Goal: Information Seeking & Learning: Check status

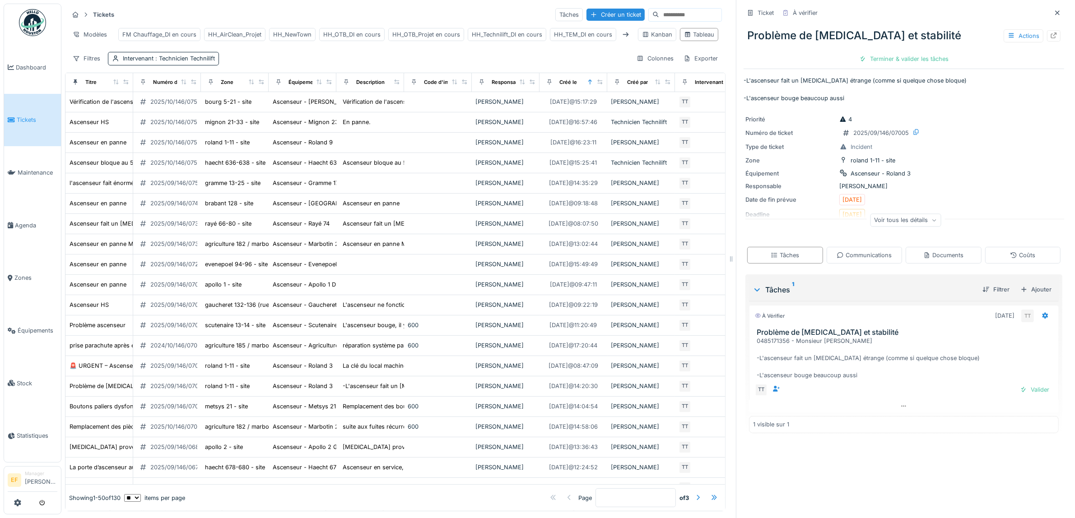
scroll to position [113, 0]
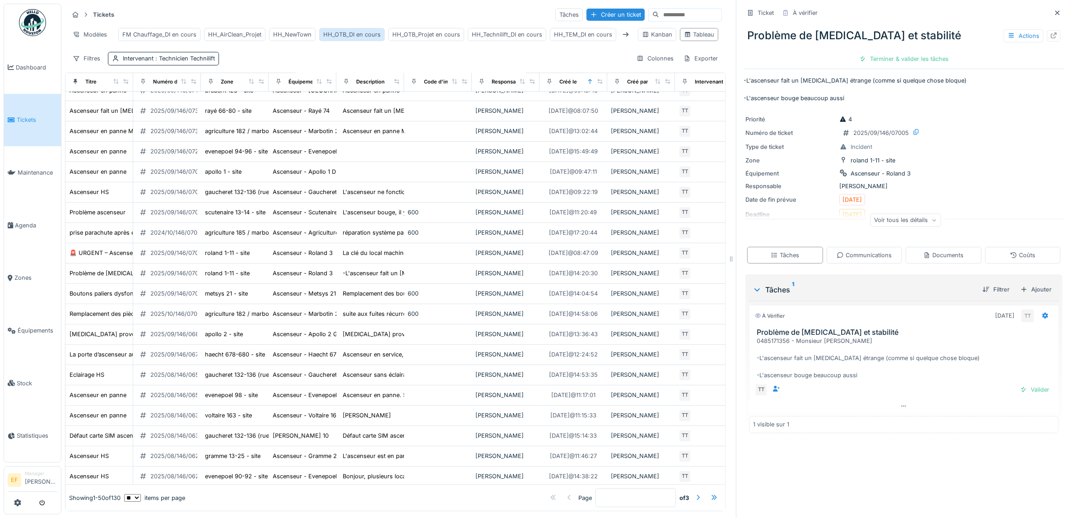
click at [349, 37] on div "HH_OTB_DI en cours" at bounding box center [351, 34] width 57 height 9
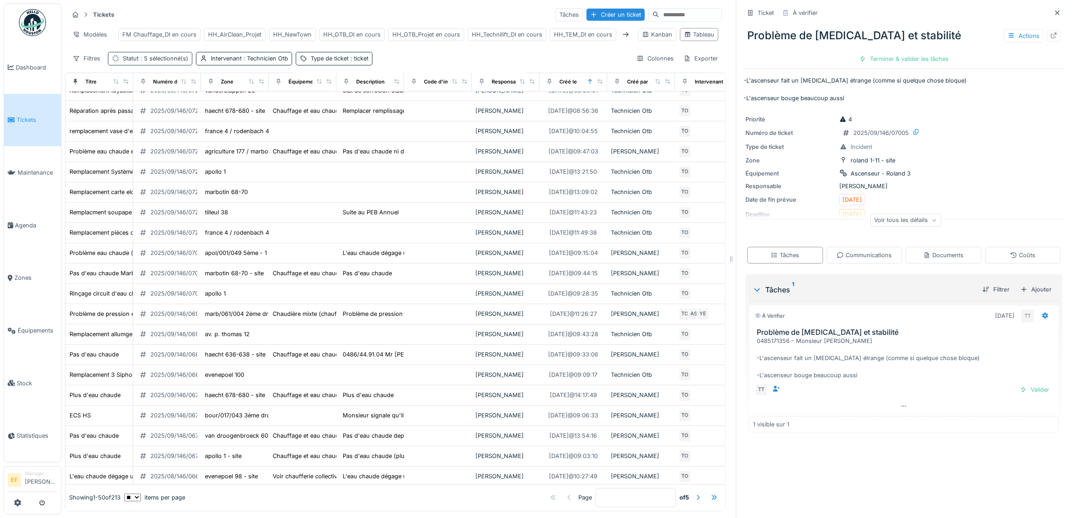
click at [165, 62] on span ": 5 sélectionné(s)" at bounding box center [164, 58] width 50 height 7
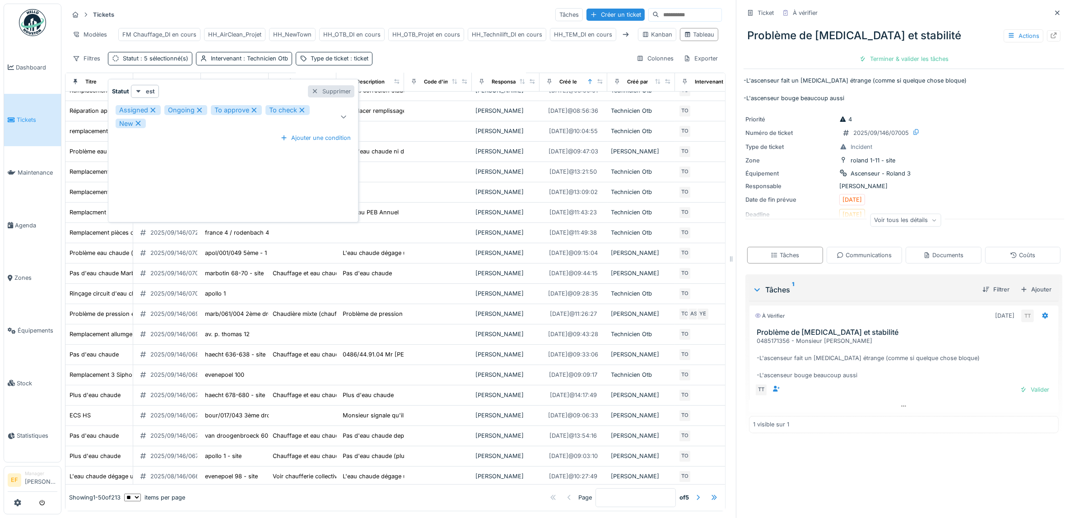
click at [335, 87] on div "Supprimer" at bounding box center [331, 91] width 47 height 12
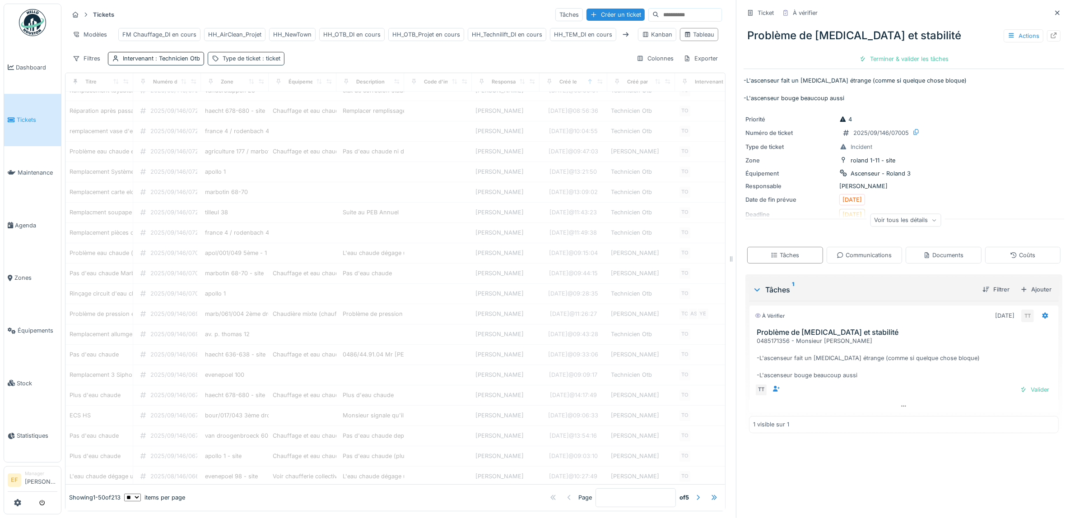
click at [263, 62] on span ": ticket" at bounding box center [271, 58] width 20 height 7
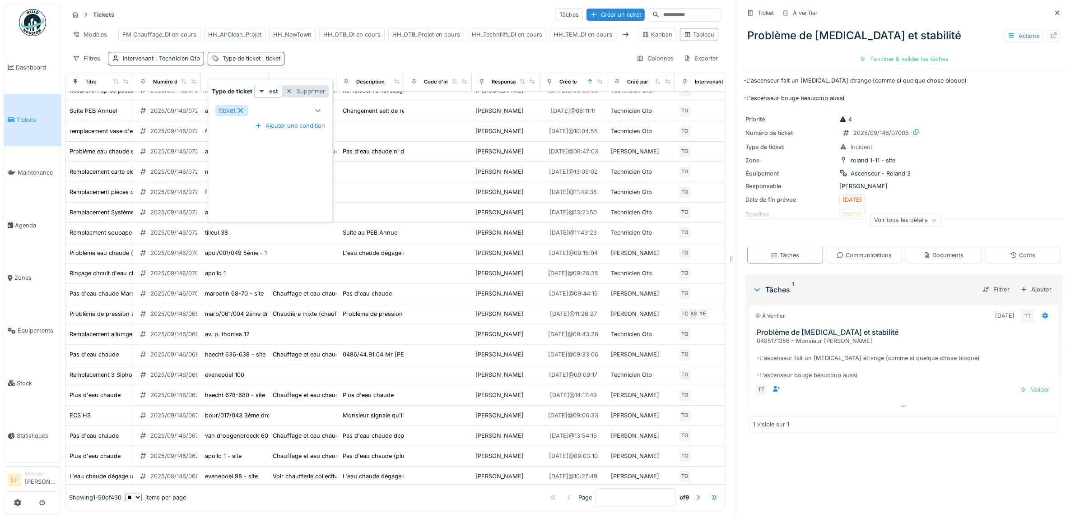
click at [313, 93] on div "Supprimer" at bounding box center [305, 91] width 47 height 12
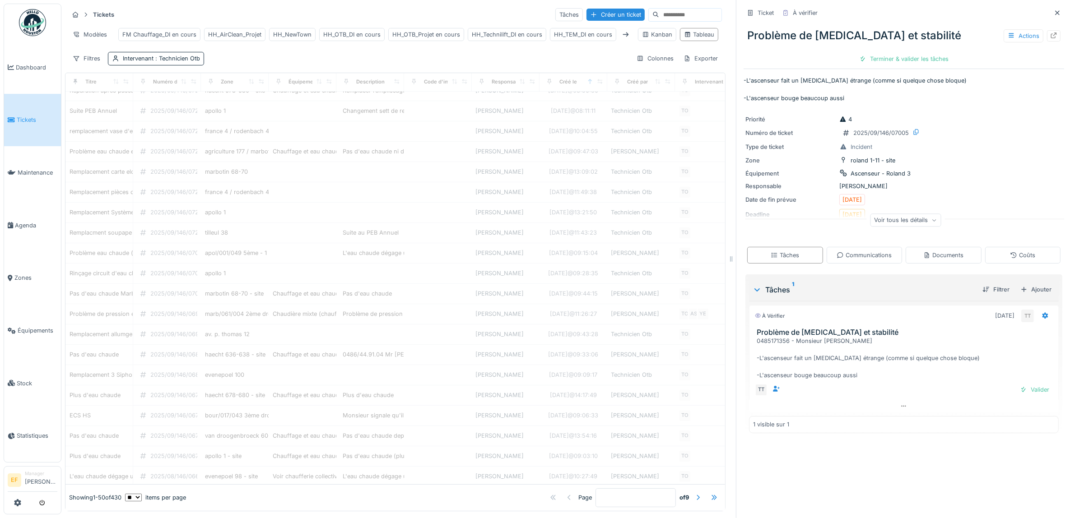
click at [308, 65] on div "Filtres Intervenant : Technicien Otb Colonnes Exporter" at bounding box center [395, 58] width 653 height 13
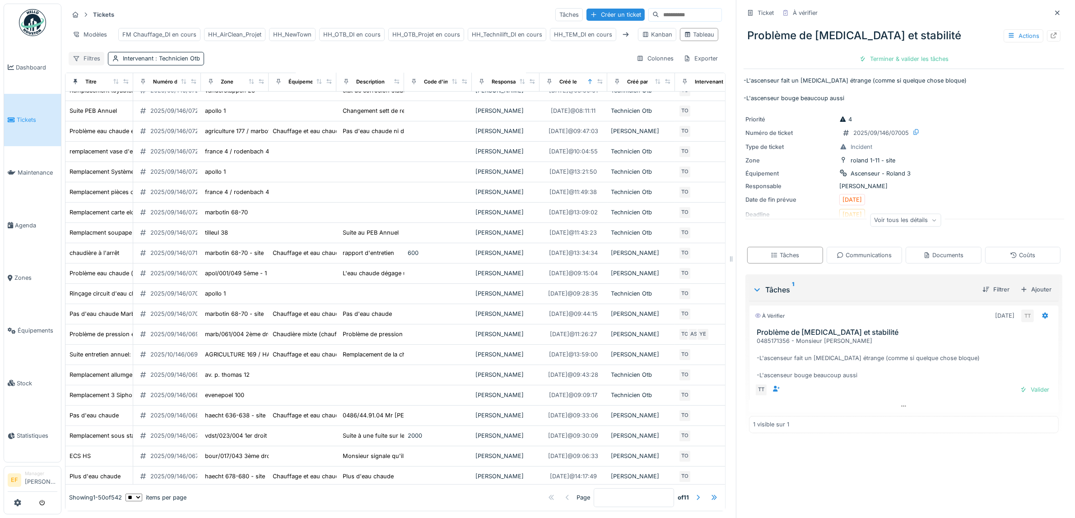
click at [82, 65] on div "Filtres" at bounding box center [87, 58] width 36 height 13
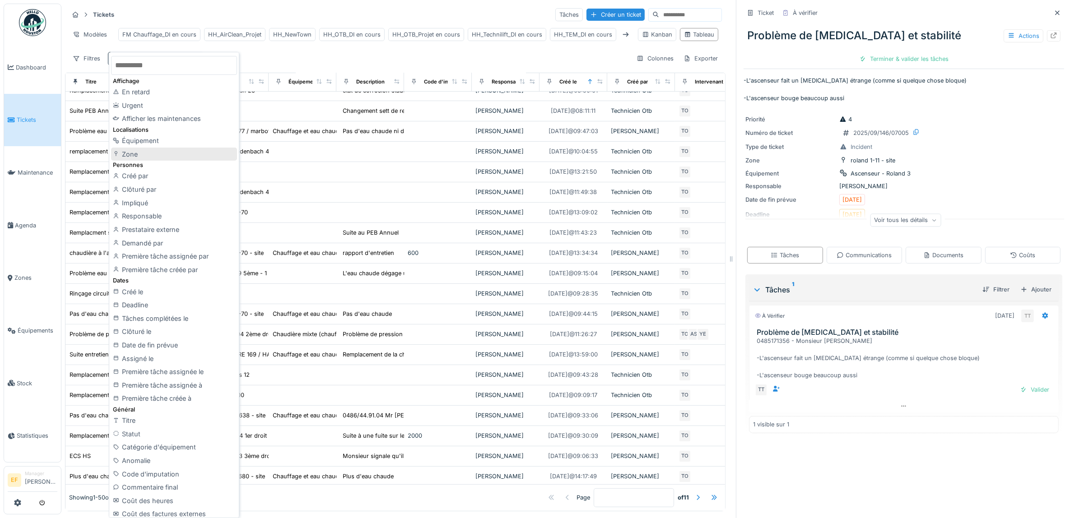
click at [130, 157] on div "Zone" at bounding box center [174, 155] width 126 height 14
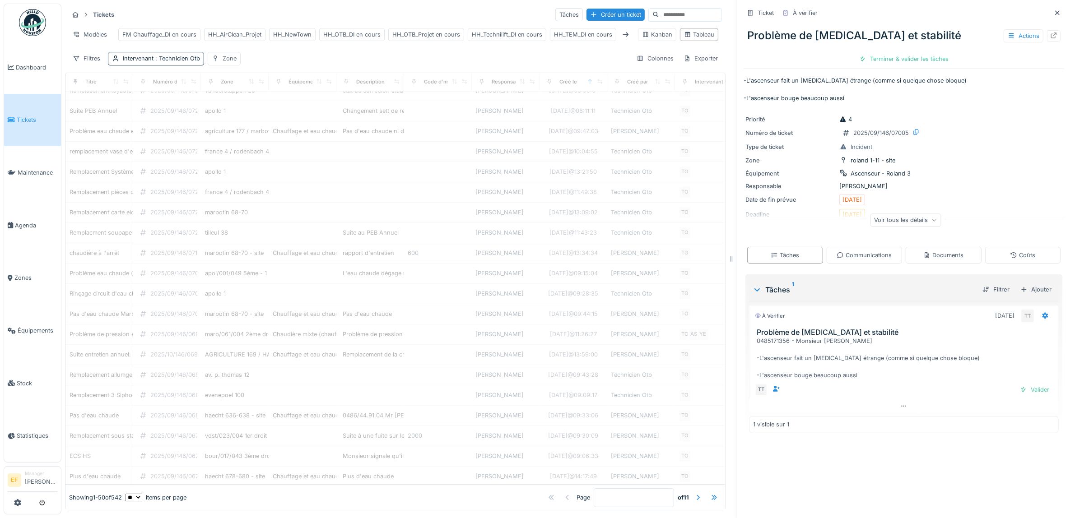
click at [230, 63] on div "Zone" at bounding box center [230, 58] width 14 height 9
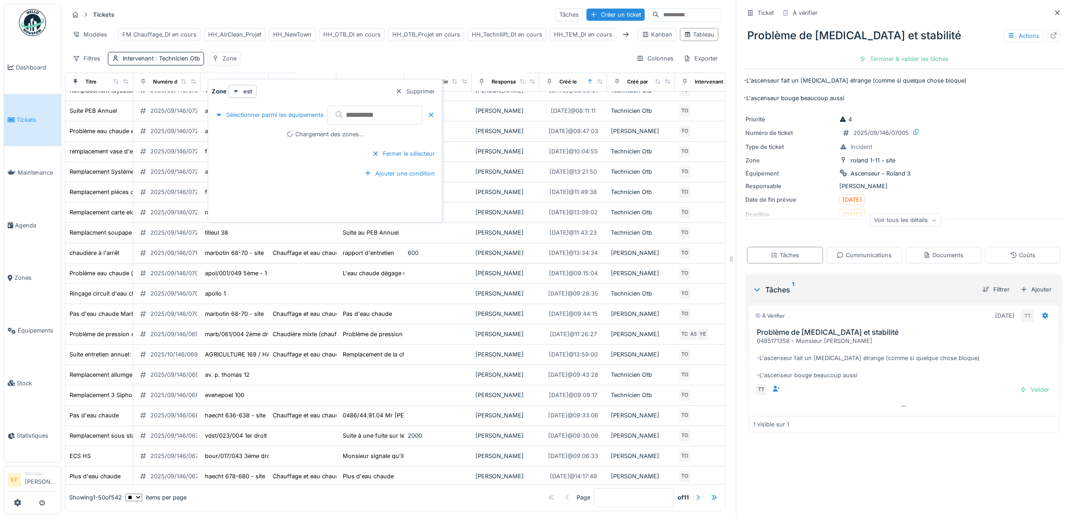
click at [385, 113] on input "text" at bounding box center [374, 115] width 95 height 19
click at [377, 114] on input "**********" at bounding box center [374, 115] width 95 height 19
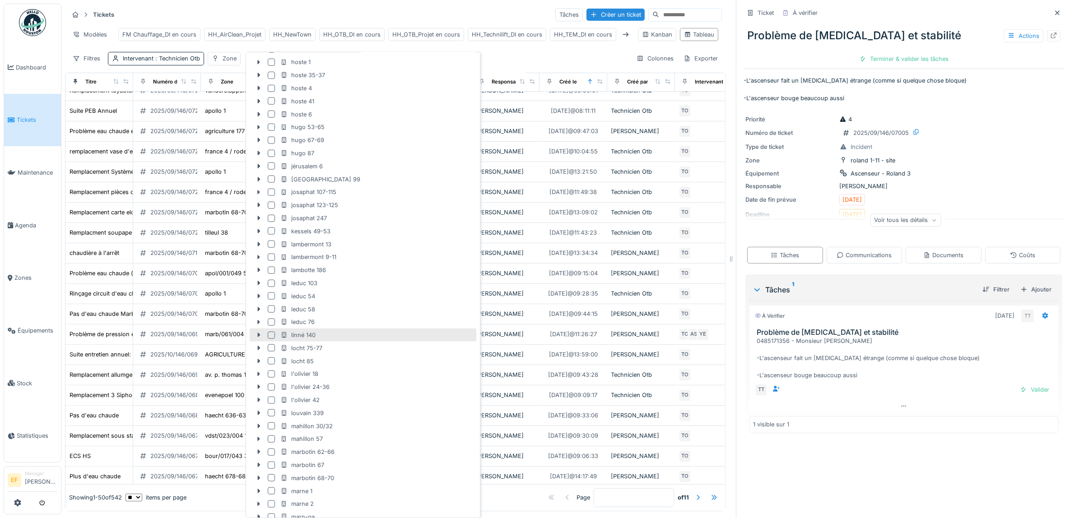
scroll to position [1298, 0]
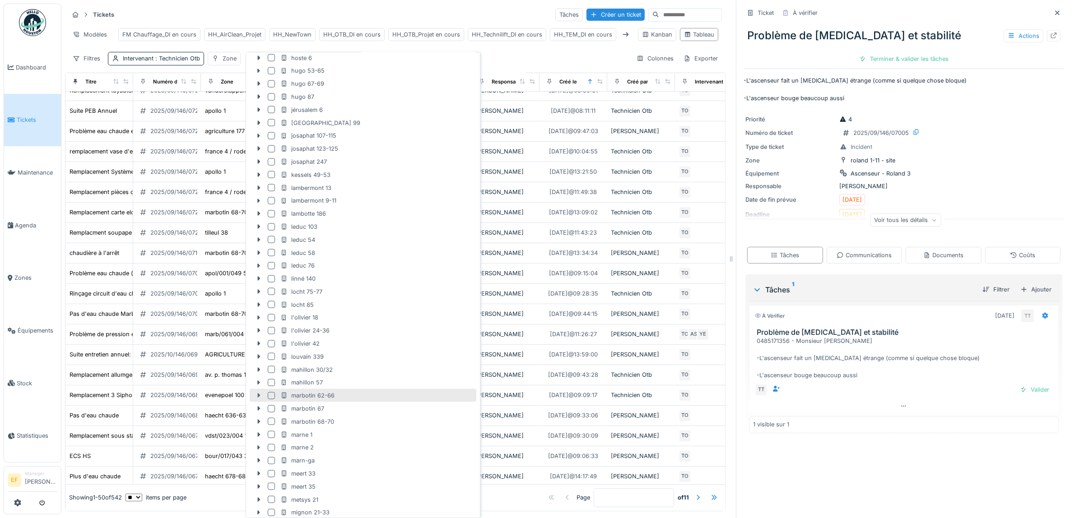
type input "**********"
click at [258, 394] on icon at bounding box center [258, 396] width 3 height 5
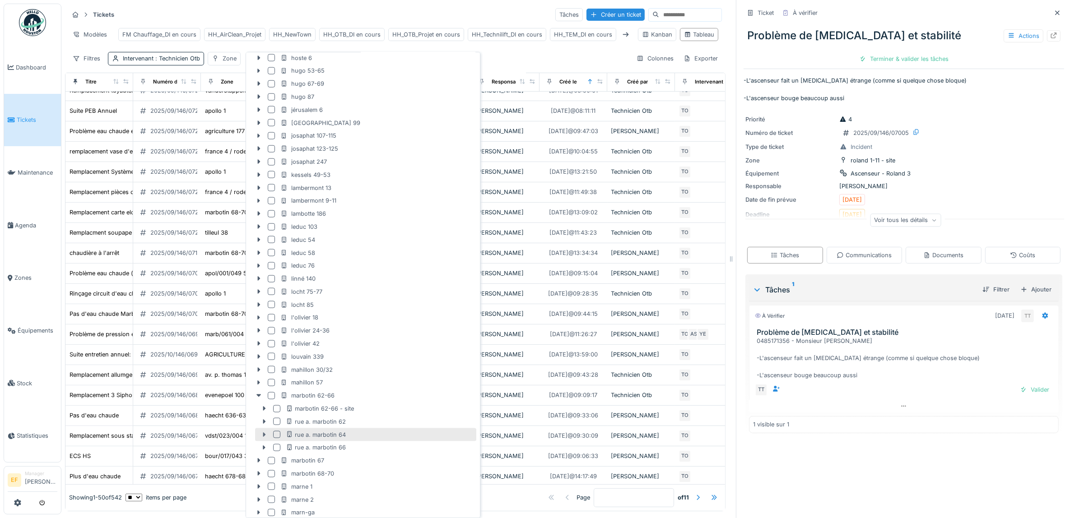
click at [265, 433] on icon at bounding box center [264, 435] width 3 height 5
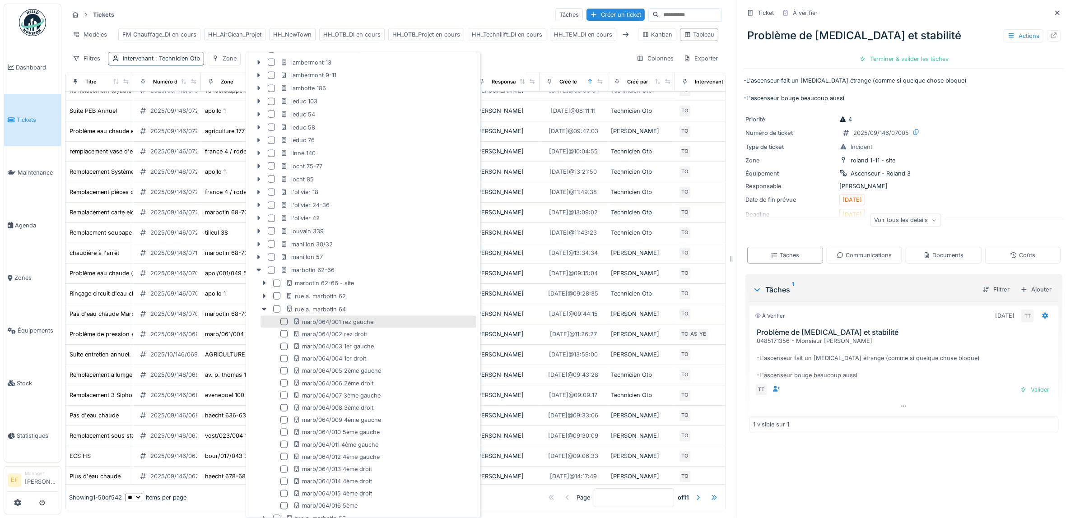
scroll to position [1467, 0]
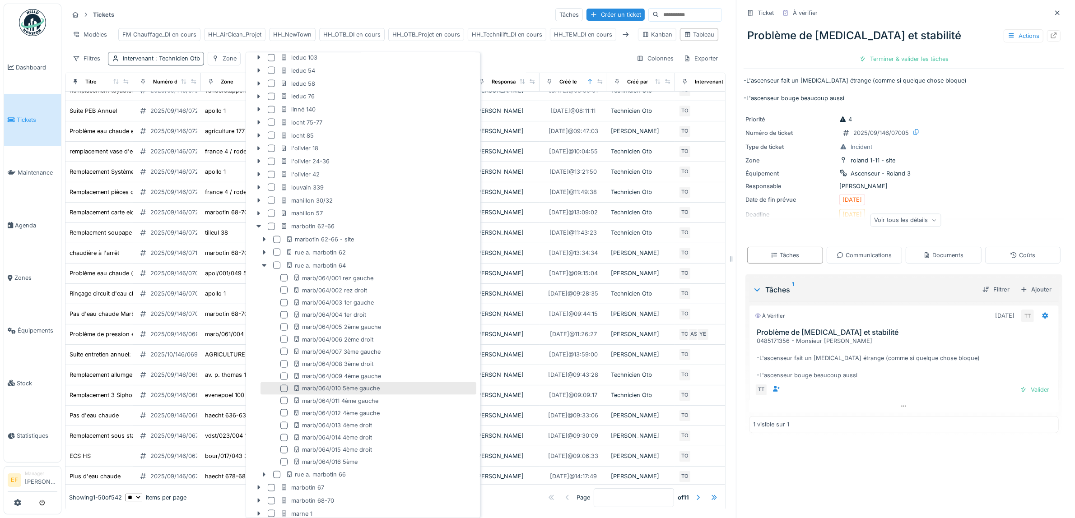
click at [282, 385] on div at bounding box center [283, 388] width 7 height 7
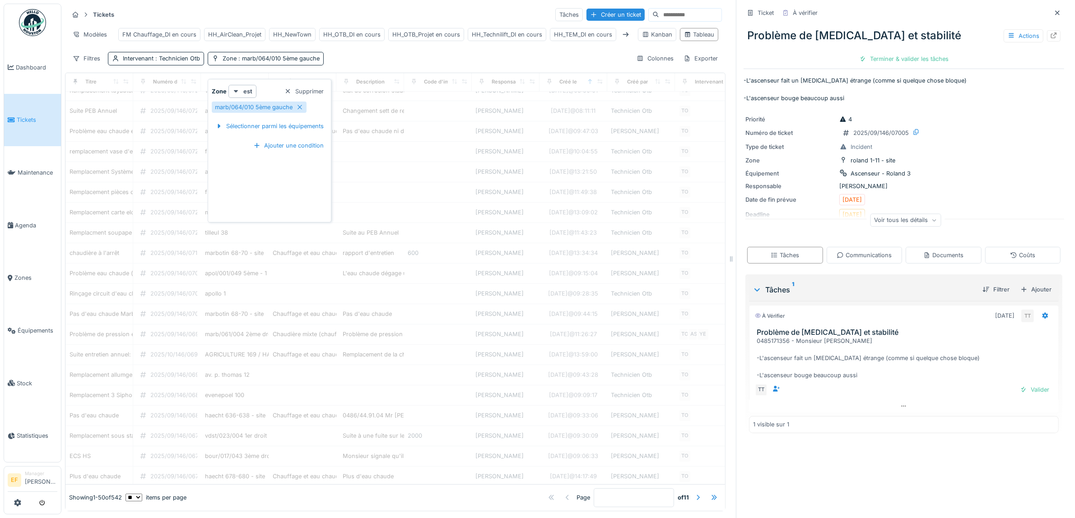
scroll to position [0, 0]
click at [400, 65] on div "Filtres Intervenant : Technicien Otb Zone : marb/064/010 5ème gauche Colonnes E…" at bounding box center [395, 58] width 653 height 13
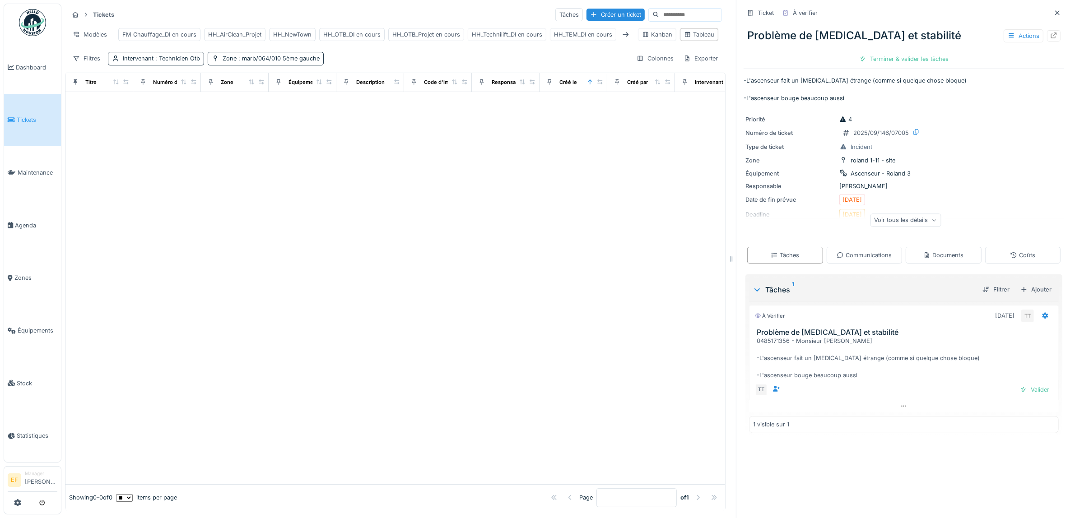
click at [396, 65] on div "Filtres Intervenant : Technicien Otb Zone : marb/064/010 5ème gauche Colonnes E…" at bounding box center [395, 58] width 653 height 13
click at [177, 65] on div "Intervenant : Technicien Otb" at bounding box center [156, 58] width 96 height 13
click at [197, 92] on div "Supprimer" at bounding box center [198, 91] width 47 height 12
click at [351, 78] on div "Tickets Tâches Créer un ticket Modèles FM Chauffage_DI en cours HH_AirClean_Pro…" at bounding box center [395, 258] width 661 height 508
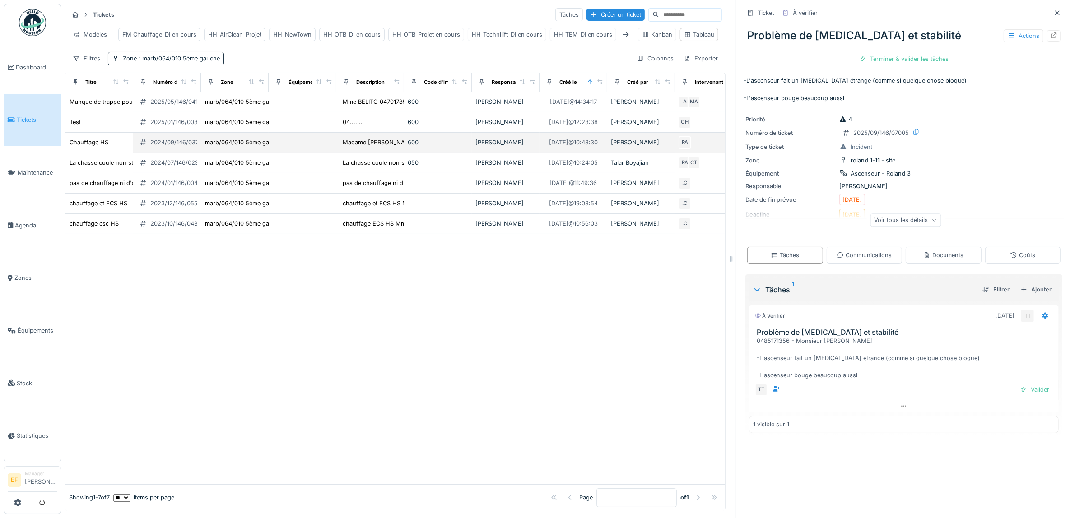
click at [183, 147] on div "2024/09/146/03799" at bounding box center [178, 142] width 56 height 9
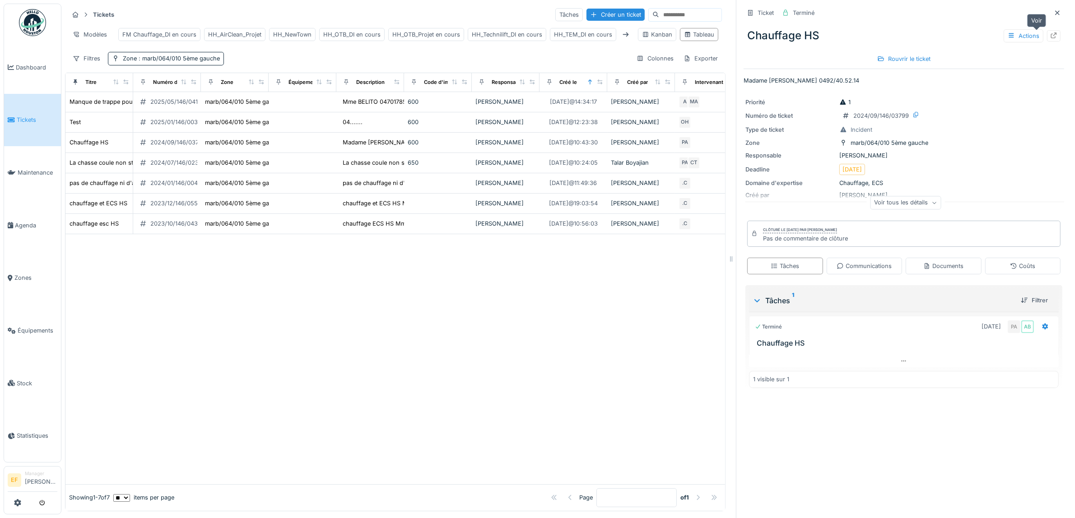
click at [1050, 34] on icon at bounding box center [1053, 36] width 7 height 6
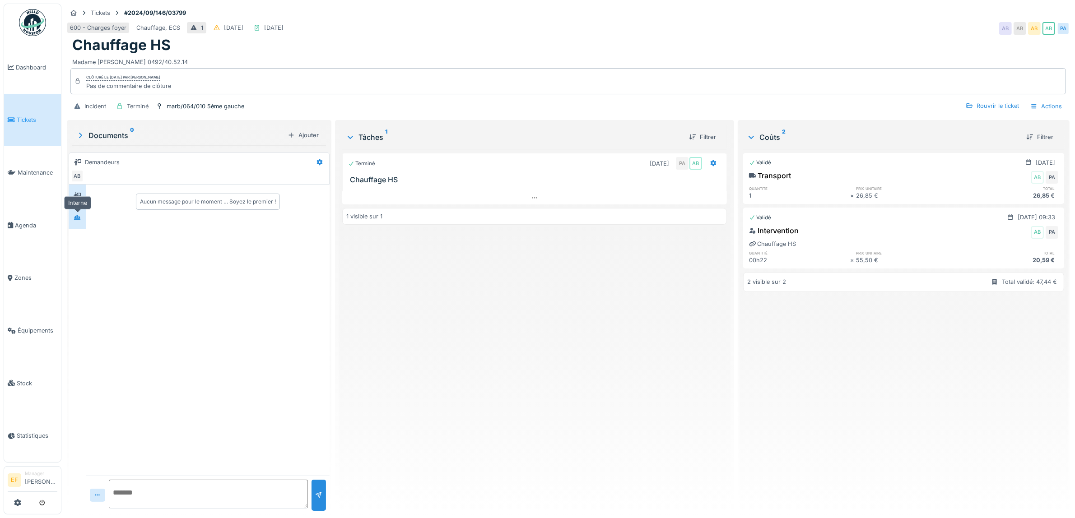
click at [77, 219] on icon at bounding box center [77, 218] width 7 height 6
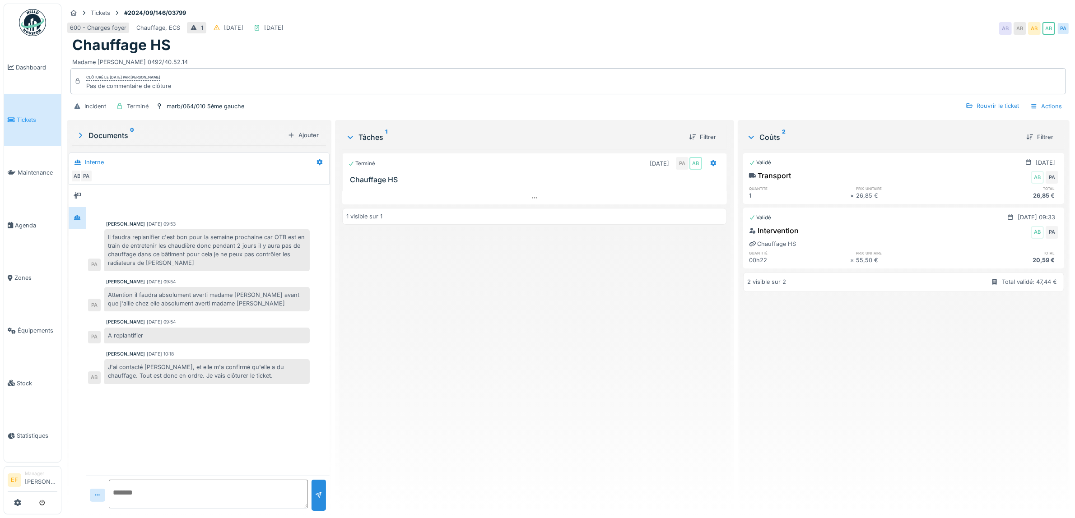
click at [238, 399] on div "[PERSON_NAME] [DATE] 09:53 Il faudra replanifier c'est bon pour la semaine proc…" at bounding box center [207, 330] width 243 height 291
click at [378, 372] on div "Terminé 18/09/2024 PA AB Chauffage HS 1 visible sur 1" at bounding box center [534, 328] width 385 height 358
click at [275, 52] on div "Chauffage HS" at bounding box center [568, 45] width 992 height 17
